Goal: Find specific page/section: Find specific page/section

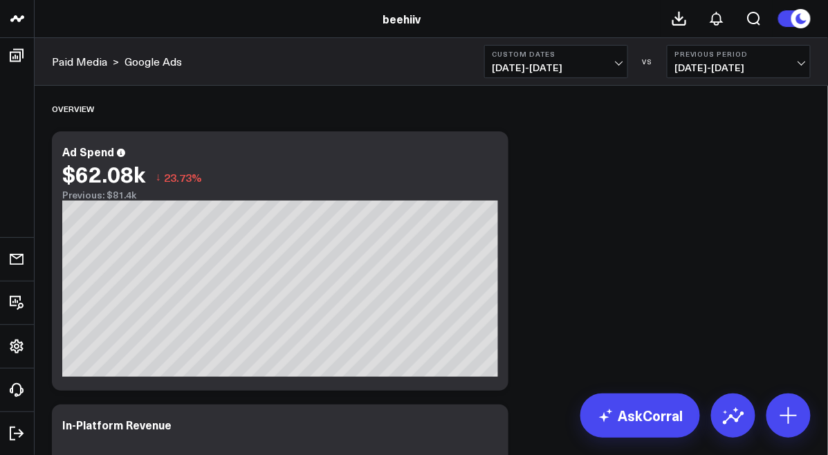
click at [519, 72] on span "[DATE] - [DATE]" at bounding box center [556, 67] width 129 height 11
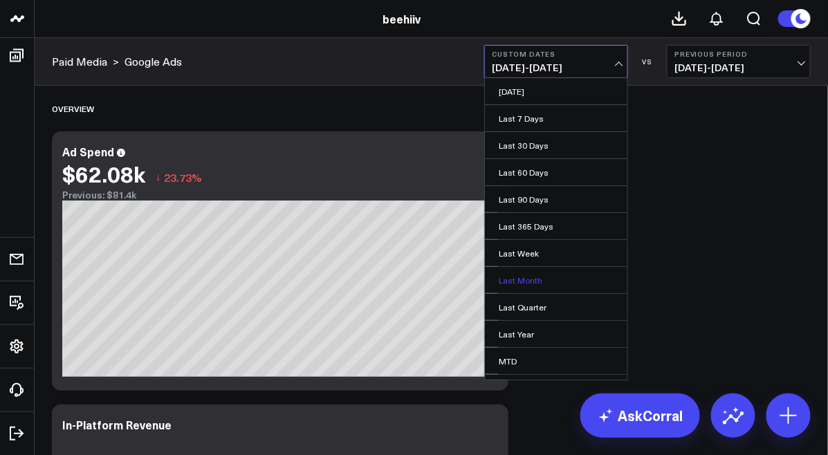
scroll to position [73, 0]
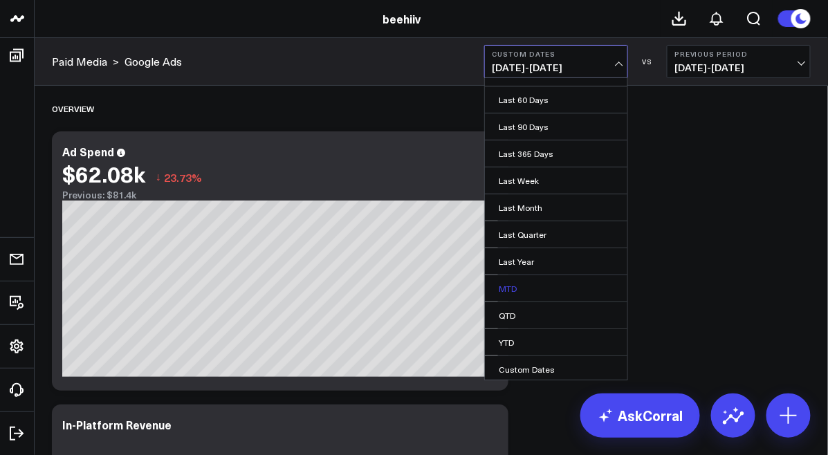
click at [519, 293] on link "MTD" at bounding box center [556, 288] width 142 height 26
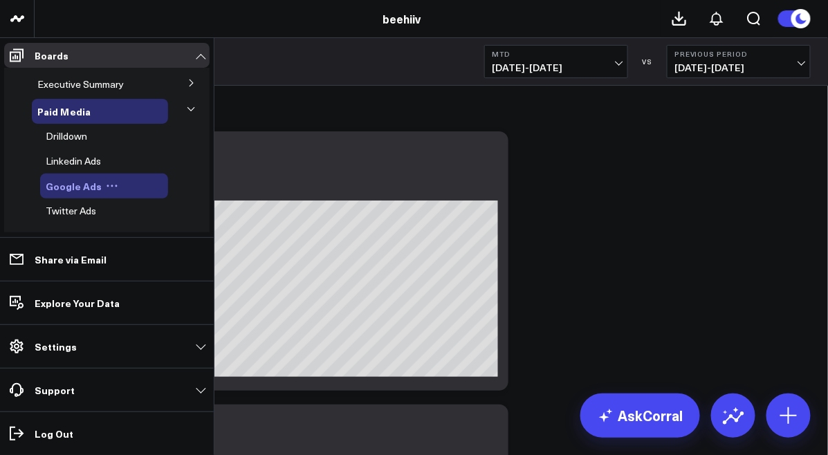
scroll to position [276, 0]
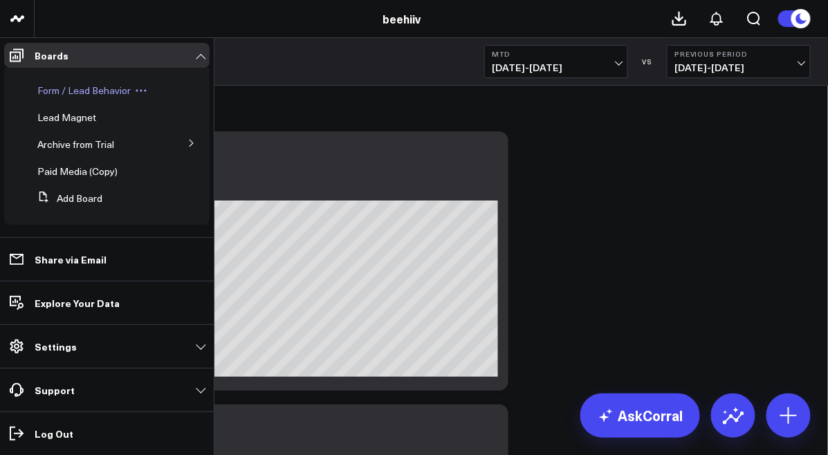
click at [89, 91] on span "Form / Lead Behavior" at bounding box center [83, 90] width 93 height 13
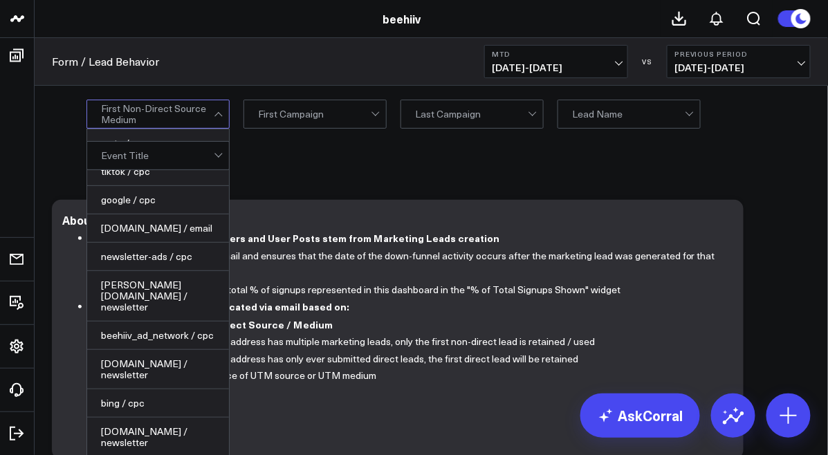
click at [131, 122] on div at bounding box center [157, 114] width 113 height 28
click at [133, 150] on div "meta / cpc" at bounding box center [158, 143] width 142 height 28
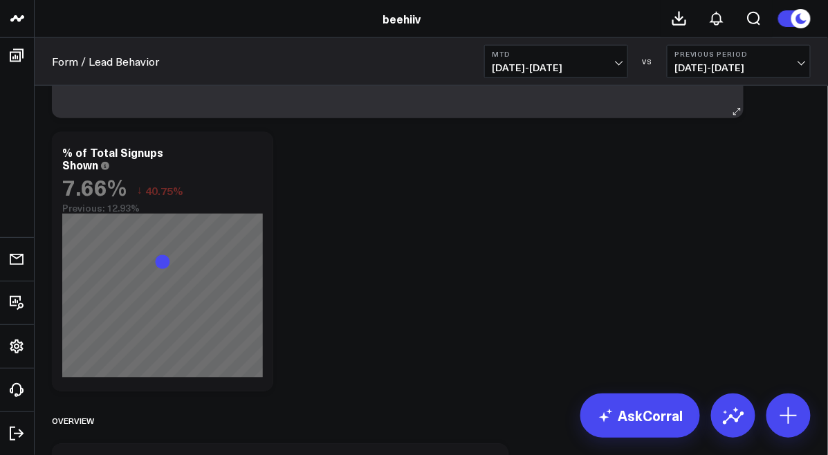
scroll to position [537, 0]
